Goal: Transaction & Acquisition: Purchase product/service

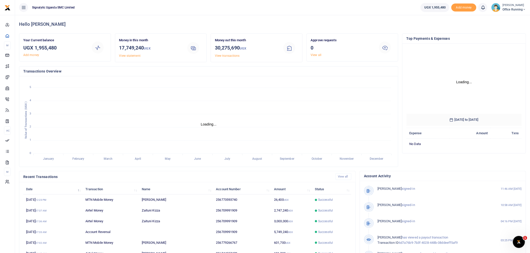
click at [522, 7] on span "Office Running" at bounding box center [514, 9] width 24 height 5
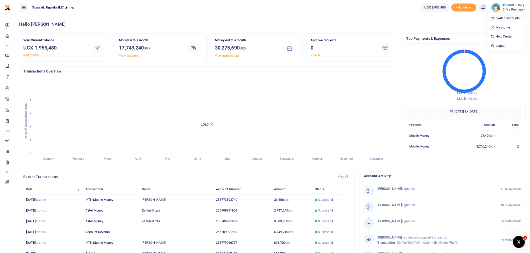
scroll to position [5, 4]
click at [507, 18] on link "Switch accounts" at bounding box center [507, 18] width 40 height 7
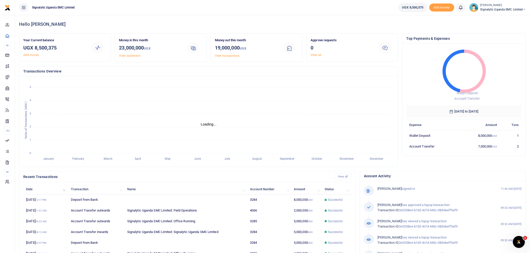
scroll to position [5, 4]
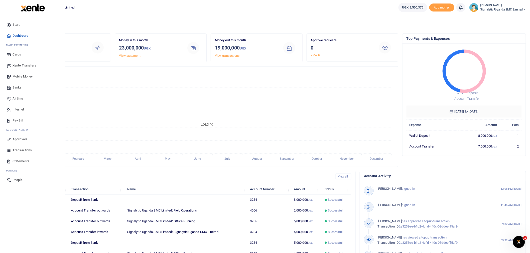
scroll to position [5, 4]
click at [23, 65] on span "Xente Transfers" at bounding box center [25, 65] width 24 height 5
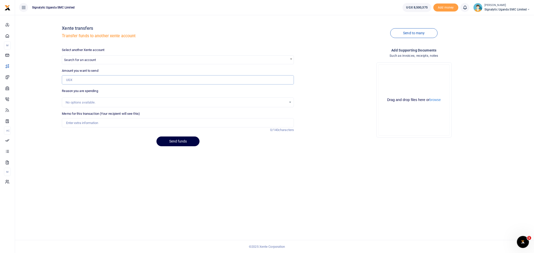
click at [101, 78] on input "Amount you want to send" at bounding box center [178, 80] width 232 height 10
type input "7,000,000"
click at [83, 122] on input "Memo for this transaction (Your recipient will see this)" at bounding box center [178, 123] width 232 height 10
type input "Lucas"
click at [90, 59] on span "Search for an account" at bounding box center [80, 60] width 32 height 4
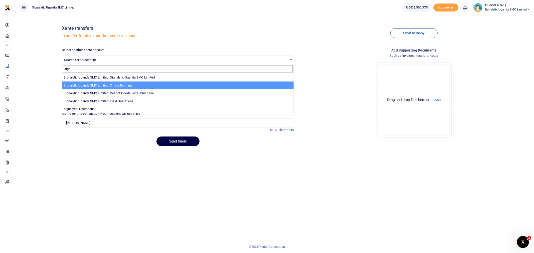
type input "sign"
select select "3285"
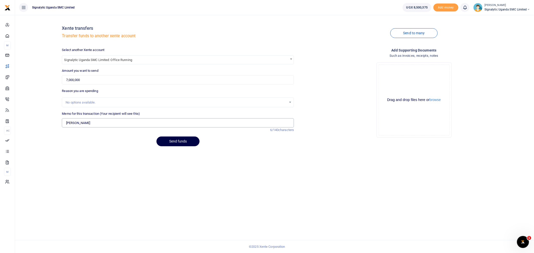
click at [88, 123] on input "Lucas" at bounding box center [178, 123] width 232 height 10
type input "Lucas Oct 7"
click at [182, 143] on button "Send funds" at bounding box center [178, 142] width 43 height 10
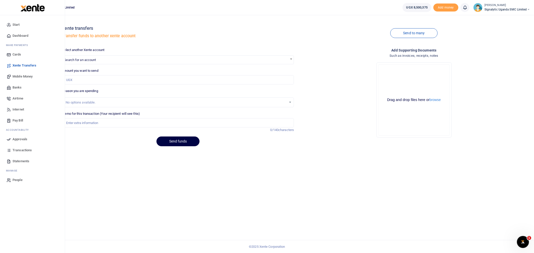
click at [25, 139] on span "Approvals" at bounding box center [20, 139] width 15 height 5
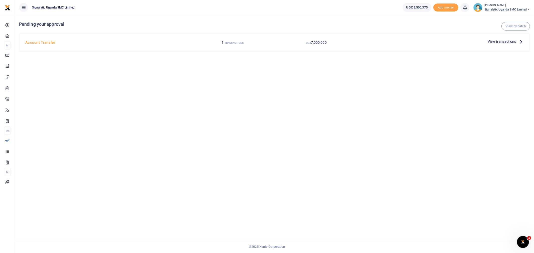
click at [504, 41] on span "View transactions" at bounding box center [502, 42] width 29 height 6
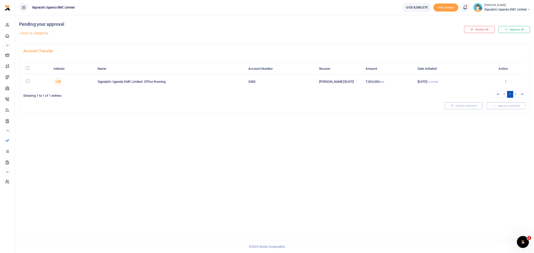
click at [505, 82] on icon at bounding box center [505, 82] width 3 height 4
click at [494, 90] on link "Approve" at bounding box center [488, 89] width 40 height 7
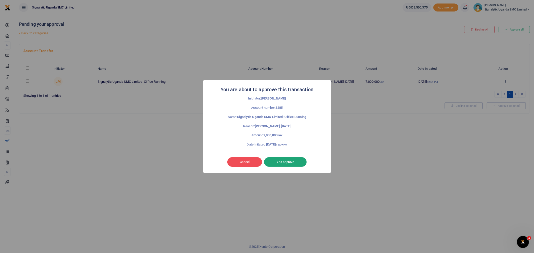
click at [287, 163] on button "Yes approve" at bounding box center [285, 163] width 43 height 10
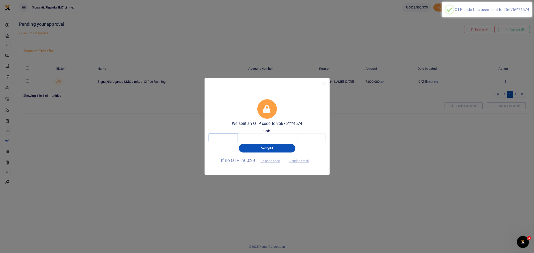
click at [223, 137] on input "text" at bounding box center [223, 138] width 29 height 9
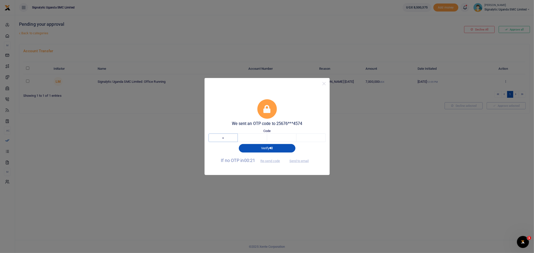
type input "3"
type input "8"
type input "1"
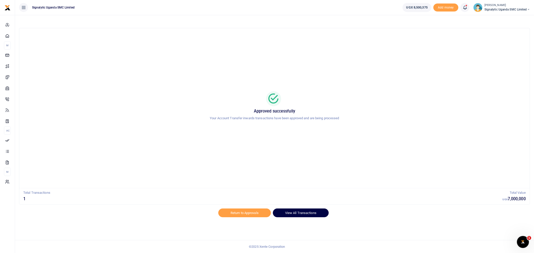
click at [302, 211] on link "View All Transactions" at bounding box center [301, 213] width 56 height 9
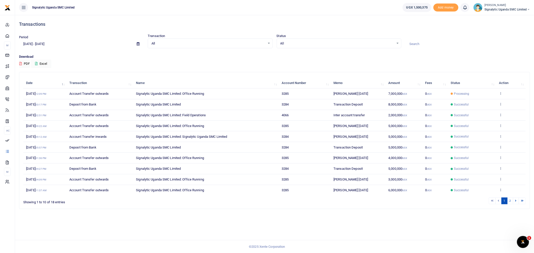
click at [506, 9] on span "Signalytic Uganda SMC Limited" at bounding box center [508, 9] width 46 height 5
click at [506, 15] on link "Switch accounts" at bounding box center [511, 18] width 40 height 7
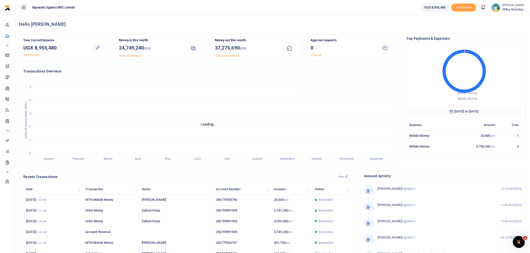
scroll to position [5, 4]
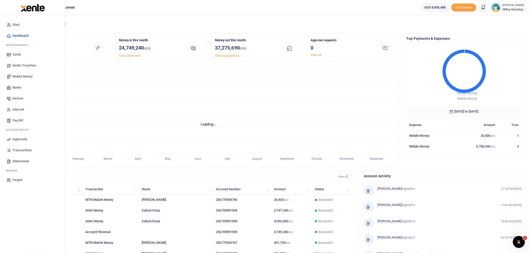
click at [18, 86] on span "Banks" at bounding box center [17, 87] width 9 height 5
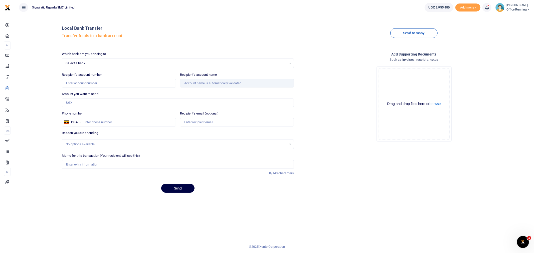
click at [205, 62] on span "Select a bank" at bounding box center [176, 63] width 221 height 5
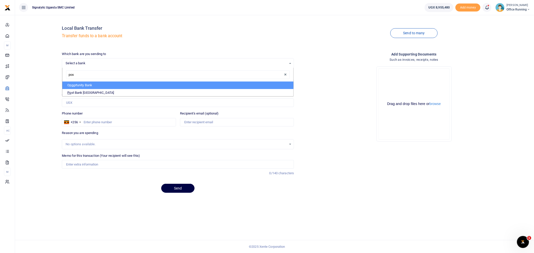
type input "post"
click at [162, 85] on li "Post Bank Uganda" at bounding box center [177, 86] width 231 height 8
select select "PBU"
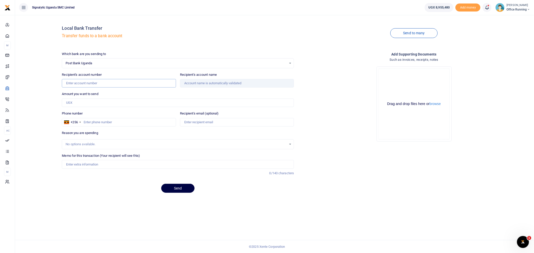
click at [104, 83] on input "Recipient's account number" at bounding box center [119, 83] width 114 height 9
paste input "4020025000035"
type input "4020025000035"
click at [39, 83] on div "Local Bank Transfer Transfer funds to a bank account Send to many Which bank ar…" at bounding box center [274, 108] width 515 height 178
type input "Footsteps Furniture Company Limited"
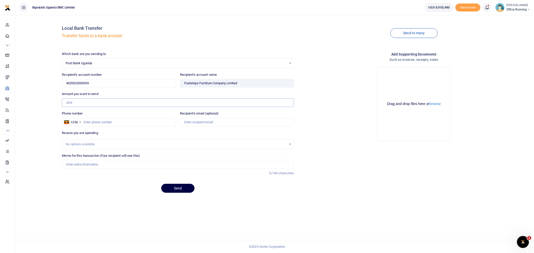
click at [90, 103] on input "Amount you want to send" at bounding box center [178, 103] width 232 height 9
type input "2,610,000"
click at [116, 121] on input "Phone number" at bounding box center [119, 122] width 114 height 9
click at [97, 121] on input "Phone number" at bounding box center [119, 122] width 114 height 9
paste input "+256 700 168423"
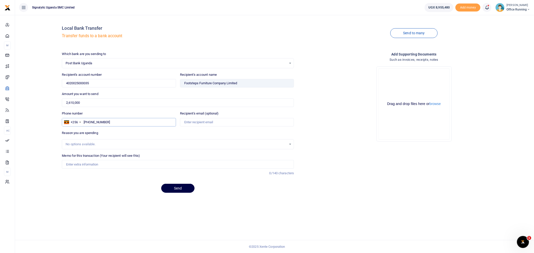
type input "+256 700 168423"
click at [208, 124] on input "Recipient's email (optional)" at bounding box center [237, 122] width 114 height 9
paste input "esther.kayaga@footstepsfurniture.co.ug"
type input "esther.kayaga@footstepsfurniture.co.ug"
click at [114, 141] on div "No options available." at bounding box center [178, 145] width 232 height 10
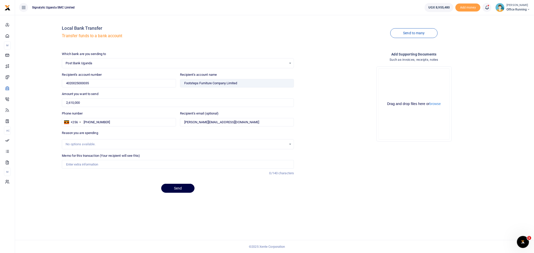
click at [113, 144] on div "No options available." at bounding box center [176, 144] width 221 height 5
click at [95, 165] on input "Memo for this transaction (Your recipient will see this)" at bounding box center [178, 164] width 232 height 9
paste input "PROC00082"
type input "PROC00082 GEN furnitures 2"
click at [177, 186] on button "Send" at bounding box center [177, 188] width 33 height 9
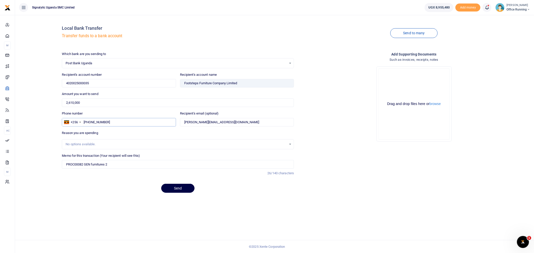
click at [92, 122] on input "+256 700 168423" at bounding box center [119, 122] width 114 height 9
click at [68, 123] on div at bounding box center [66, 122] width 5 height 4
click at [78, 131] on span "Uganda" at bounding box center [86, 131] width 31 height 4
drag, startPoint x: 126, startPoint y: 202, endPoint x: 122, endPoint y: 201, distance: 4.0
click at [126, 202] on div "Local Bank Transfer Transfer funds to a bank account Send to many Which bank ar…" at bounding box center [274, 134] width 519 height 238
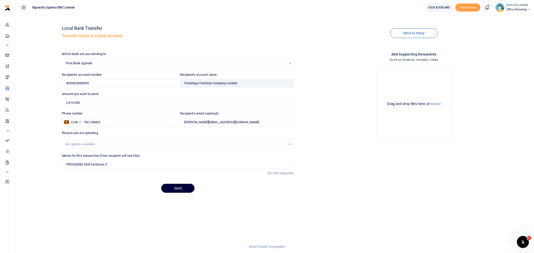
click at [179, 191] on button "Send" at bounding box center [177, 188] width 33 height 9
drag, startPoint x: 89, startPoint y: 122, endPoint x: 102, endPoint y: 122, distance: 12.5
click at [90, 122] on input "700 168423" at bounding box center [119, 122] width 114 height 9
click at [84, 122] on input "700168423" at bounding box center [119, 122] width 114 height 9
type input "700168423"
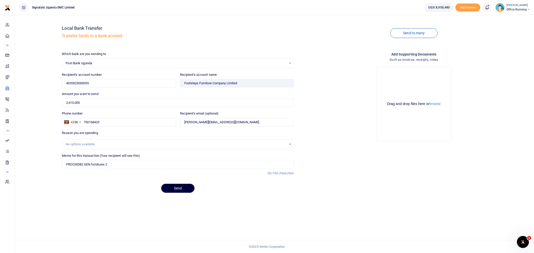
click at [181, 190] on button "Send" at bounding box center [177, 188] width 33 height 9
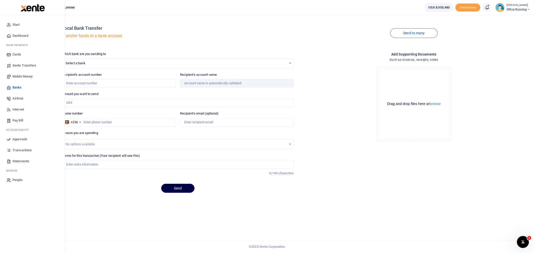
click at [21, 139] on span "Approvals" at bounding box center [20, 139] width 15 height 5
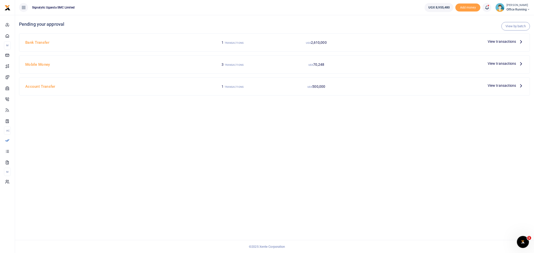
click at [504, 43] on span "View transactions" at bounding box center [502, 42] width 29 height 6
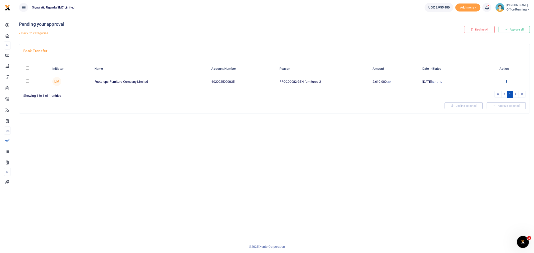
click at [506, 81] on icon at bounding box center [506, 82] width 3 height 4
click at [489, 89] on link "Approve" at bounding box center [489, 89] width 40 height 7
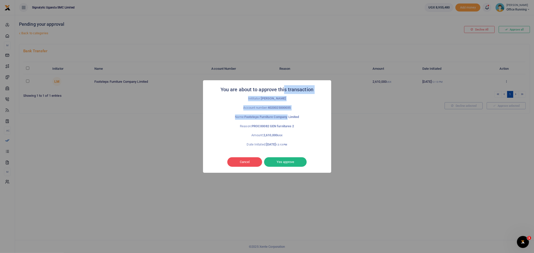
drag, startPoint x: 284, startPoint y: 85, endPoint x: 285, endPoint y: 110, distance: 24.3
click at [287, 114] on div "You are about to approve this transaction × Inititator: Lucas Maugin Account nu…" at bounding box center [267, 126] width 128 height 92
click at [293, 159] on button "Yes approve" at bounding box center [285, 163] width 43 height 10
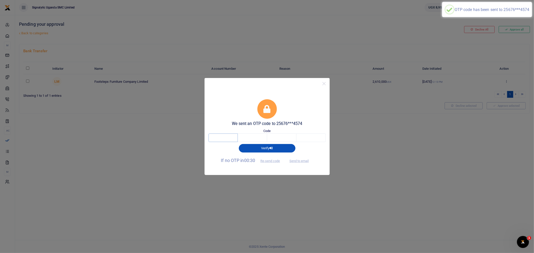
click at [223, 138] on input "text" at bounding box center [223, 138] width 29 height 9
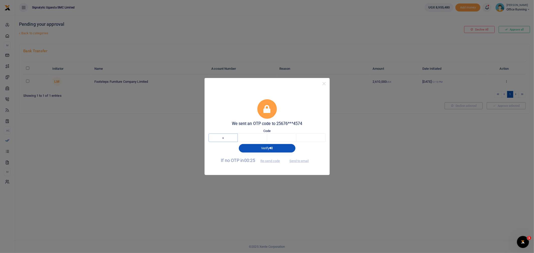
type input "1"
type input "2"
type input "9"
type input "6"
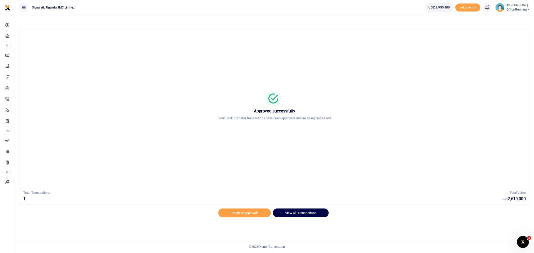
click at [300, 212] on link "View All Transactions" at bounding box center [301, 213] width 56 height 9
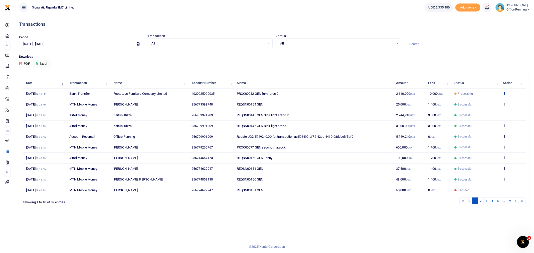
click at [506, 92] on td "View details Send again" at bounding box center [513, 94] width 26 height 11
click at [504, 94] on icon at bounding box center [504, 94] width 3 height 4
click at [482, 102] on link "View details" at bounding box center [487, 101] width 40 height 7
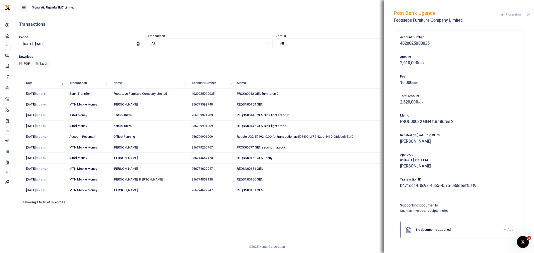
click at [527, 16] on button "Close" at bounding box center [528, 14] width 3 height 3
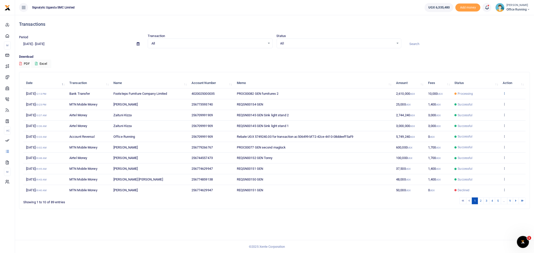
click at [503, 92] on icon at bounding box center [504, 94] width 3 height 4
click at [492, 99] on link "View details" at bounding box center [487, 101] width 40 height 7
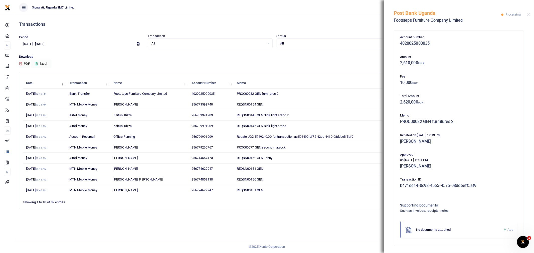
click at [344, 72] on div "Transactions Period [DATE] - [DATE] Transaction All Select an option... All Air…" at bounding box center [274, 114] width 515 height 198
click at [528, 16] on div "Post Bank Uganda Footsteps Furniture Company Limited Processing" at bounding box center [459, 14] width 150 height 28
click at [528, 16] on button "Close" at bounding box center [528, 14] width 3 height 3
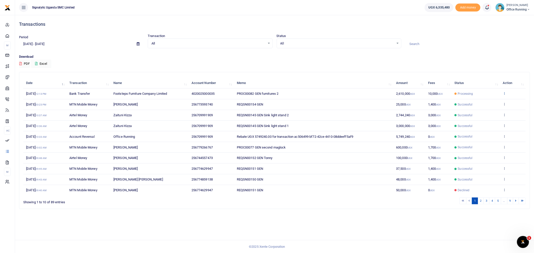
click at [506, 93] on icon at bounding box center [504, 94] width 3 height 4
click at [487, 103] on link "View details" at bounding box center [487, 101] width 40 height 7
click at [505, 94] on icon at bounding box center [504, 94] width 3 height 4
click at [481, 104] on link "View details" at bounding box center [487, 101] width 40 height 7
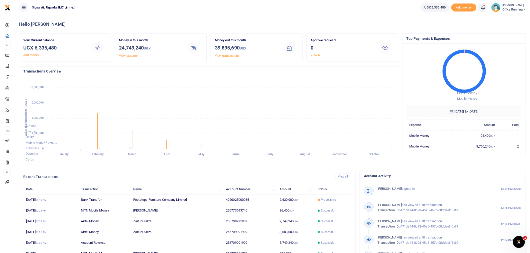
scroll to position [5, 4]
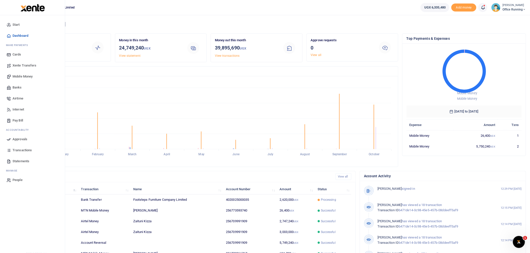
click at [23, 150] on span "Transactions" at bounding box center [22, 150] width 19 height 5
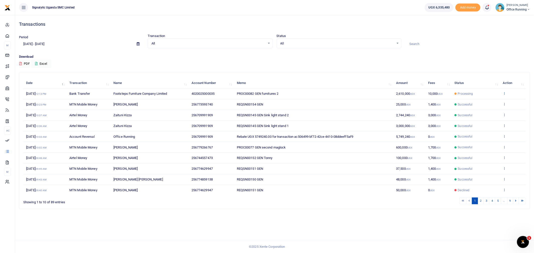
click at [505, 92] on icon at bounding box center [504, 94] width 3 height 4
click at [481, 100] on link "View details" at bounding box center [487, 101] width 40 height 7
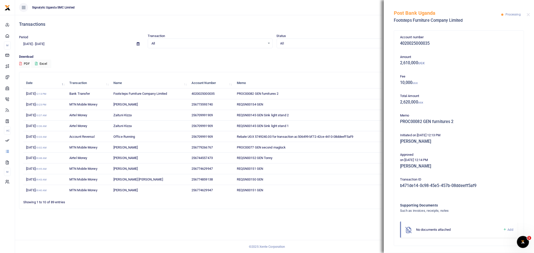
click at [342, 62] on div "Download PDF Excel" at bounding box center [274, 61] width 511 height 14
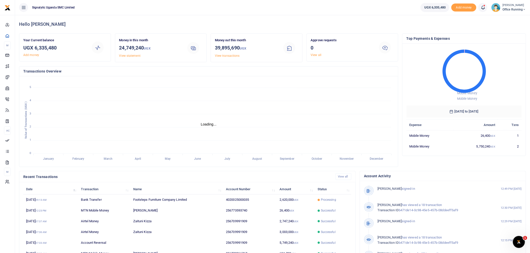
scroll to position [5, 4]
